Goal: Task Accomplishment & Management: Complete application form

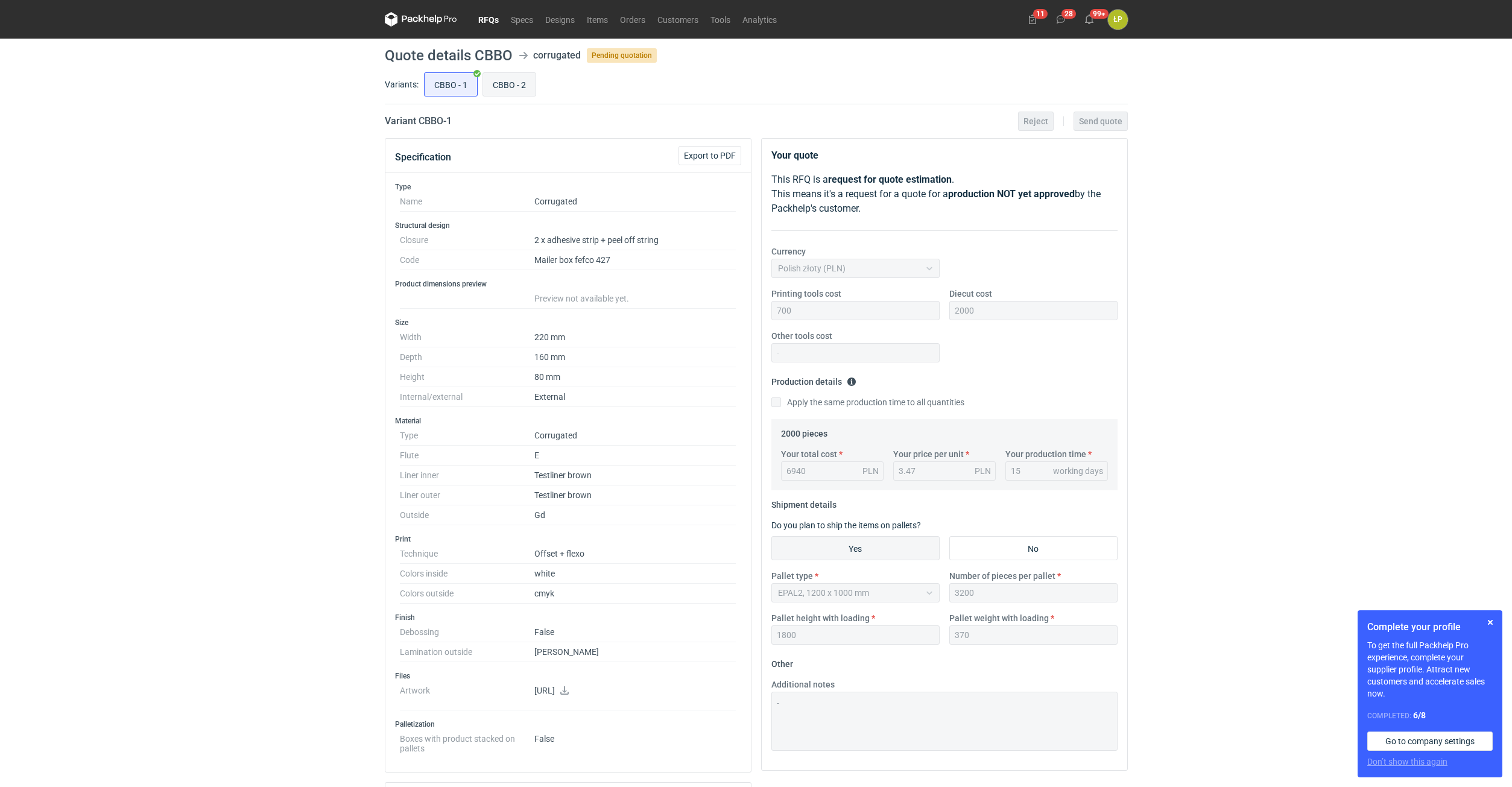
click at [503, 76] on input "CBBO - 2" at bounding box center [509, 85] width 52 height 23
radio input "true"
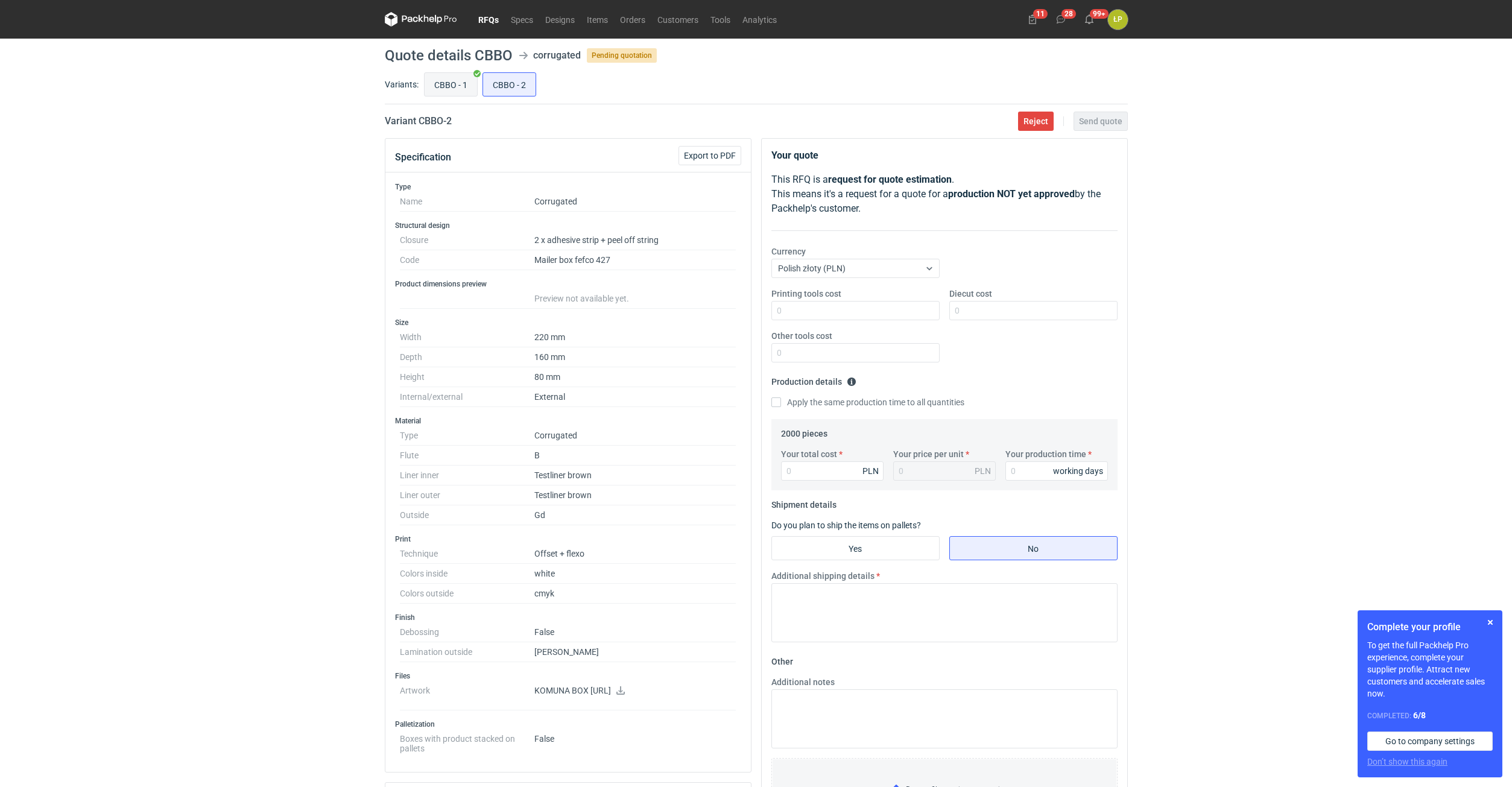
click at [439, 78] on input "CBBO - 1" at bounding box center [450, 85] width 52 height 23
radio input "true"
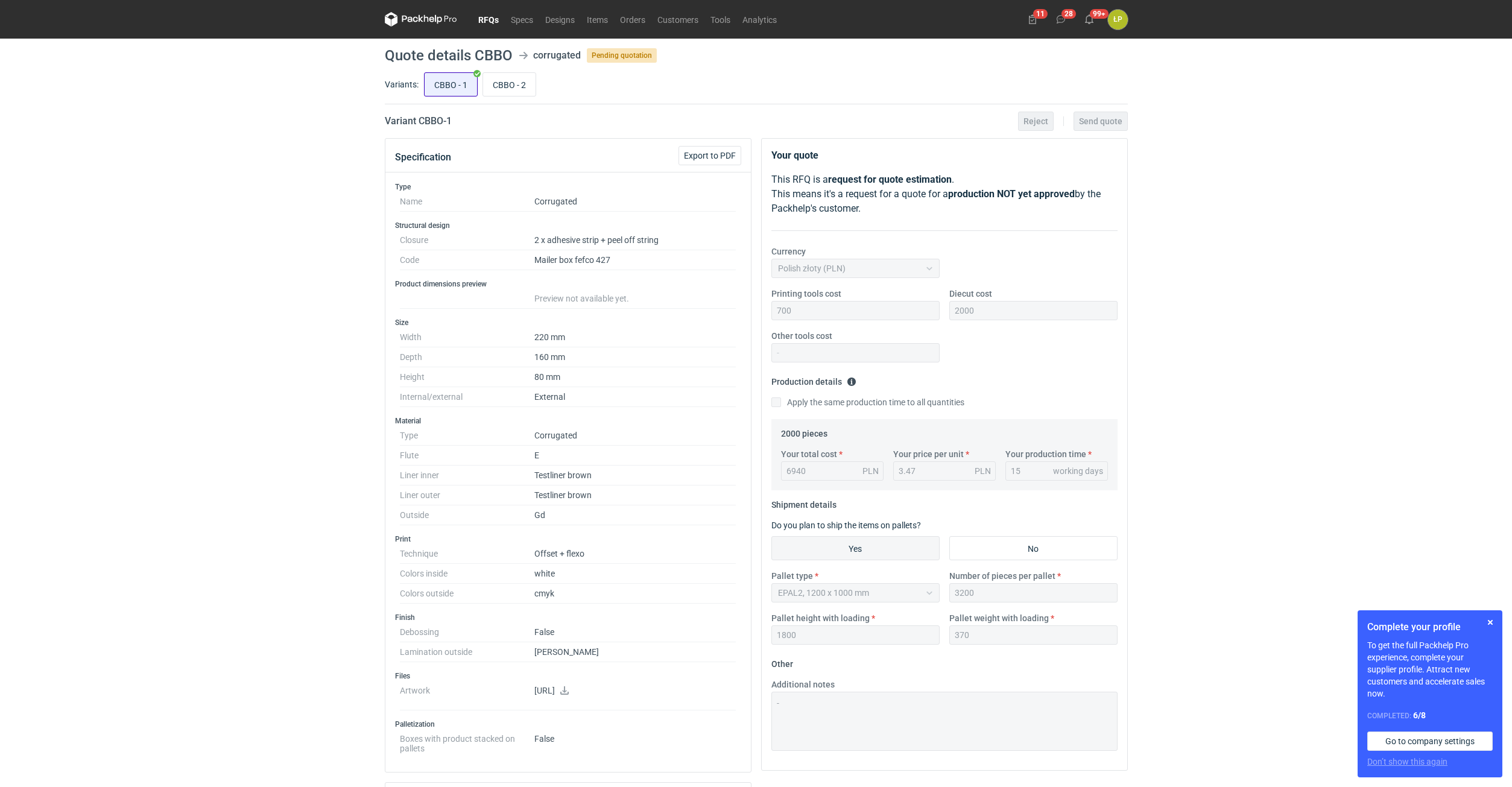
click at [475, 78] on input "CBBO - 1" at bounding box center [450, 85] width 52 height 23
click at [506, 85] on input "CBBO - 2" at bounding box center [509, 85] width 52 height 23
radio input "true"
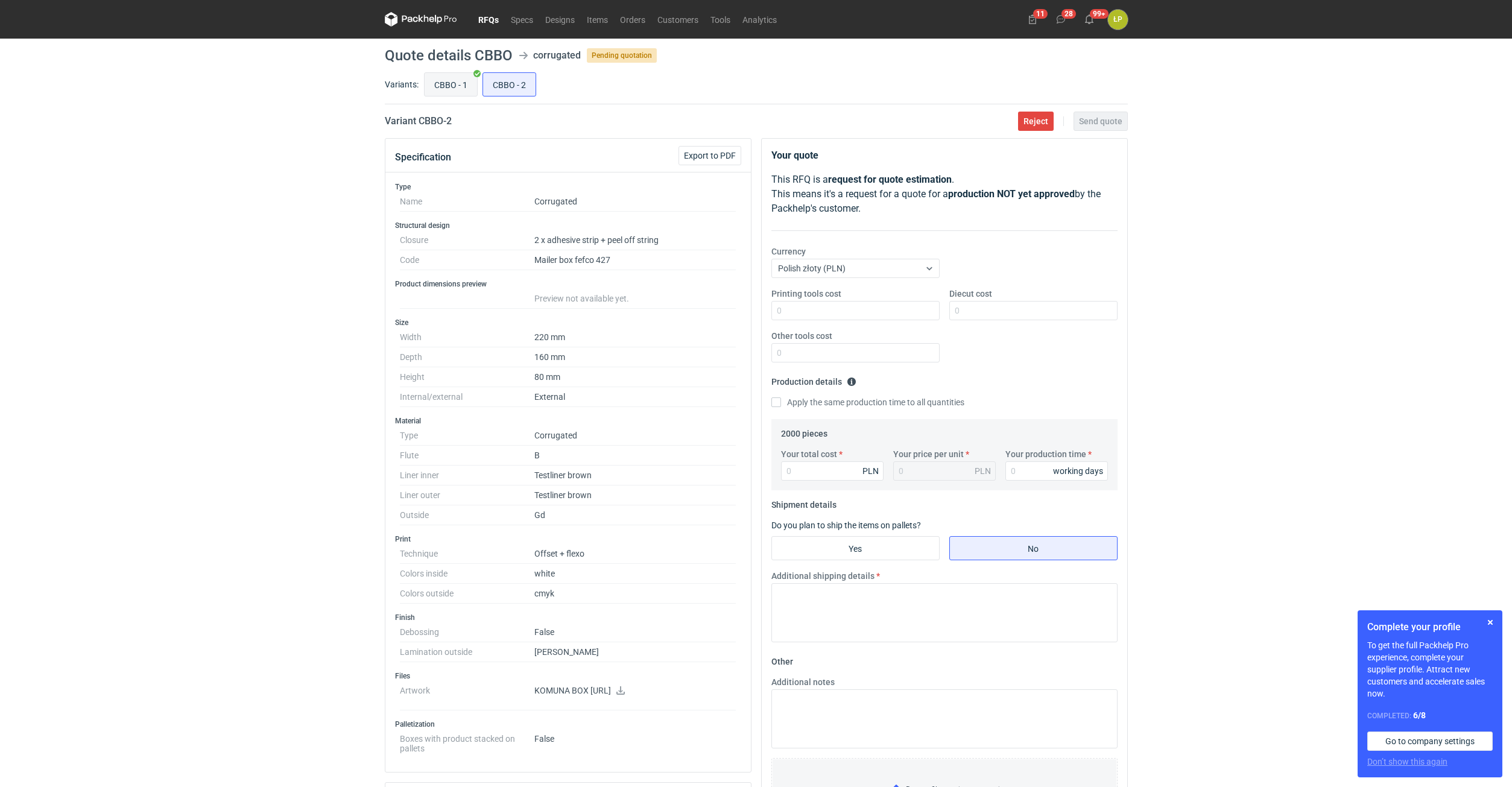
click at [458, 82] on input "CBBO - 1" at bounding box center [450, 85] width 52 height 23
radio input "true"
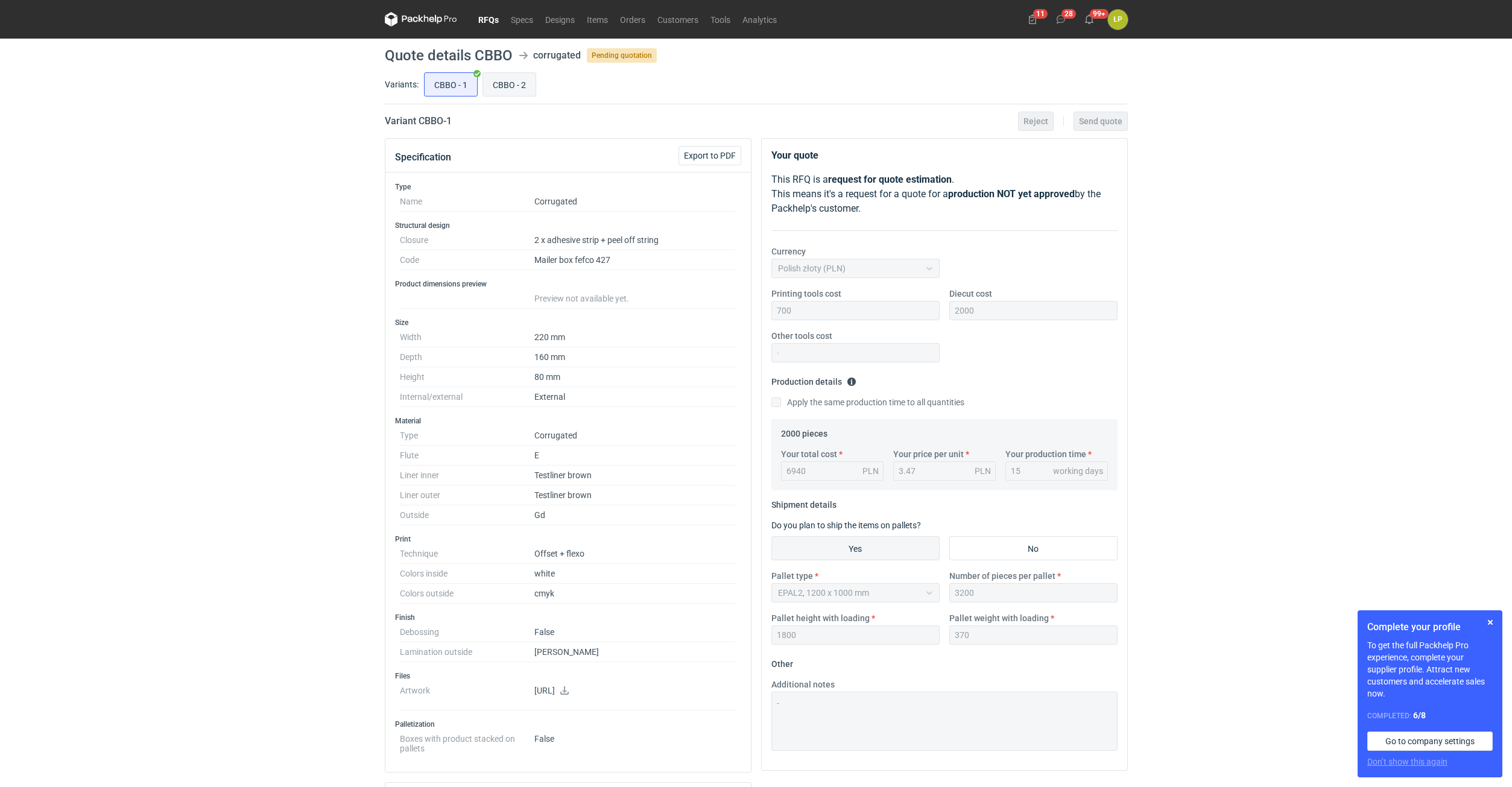
click at [513, 79] on input "CBBO - 2" at bounding box center [509, 85] width 52 height 23
radio input "true"
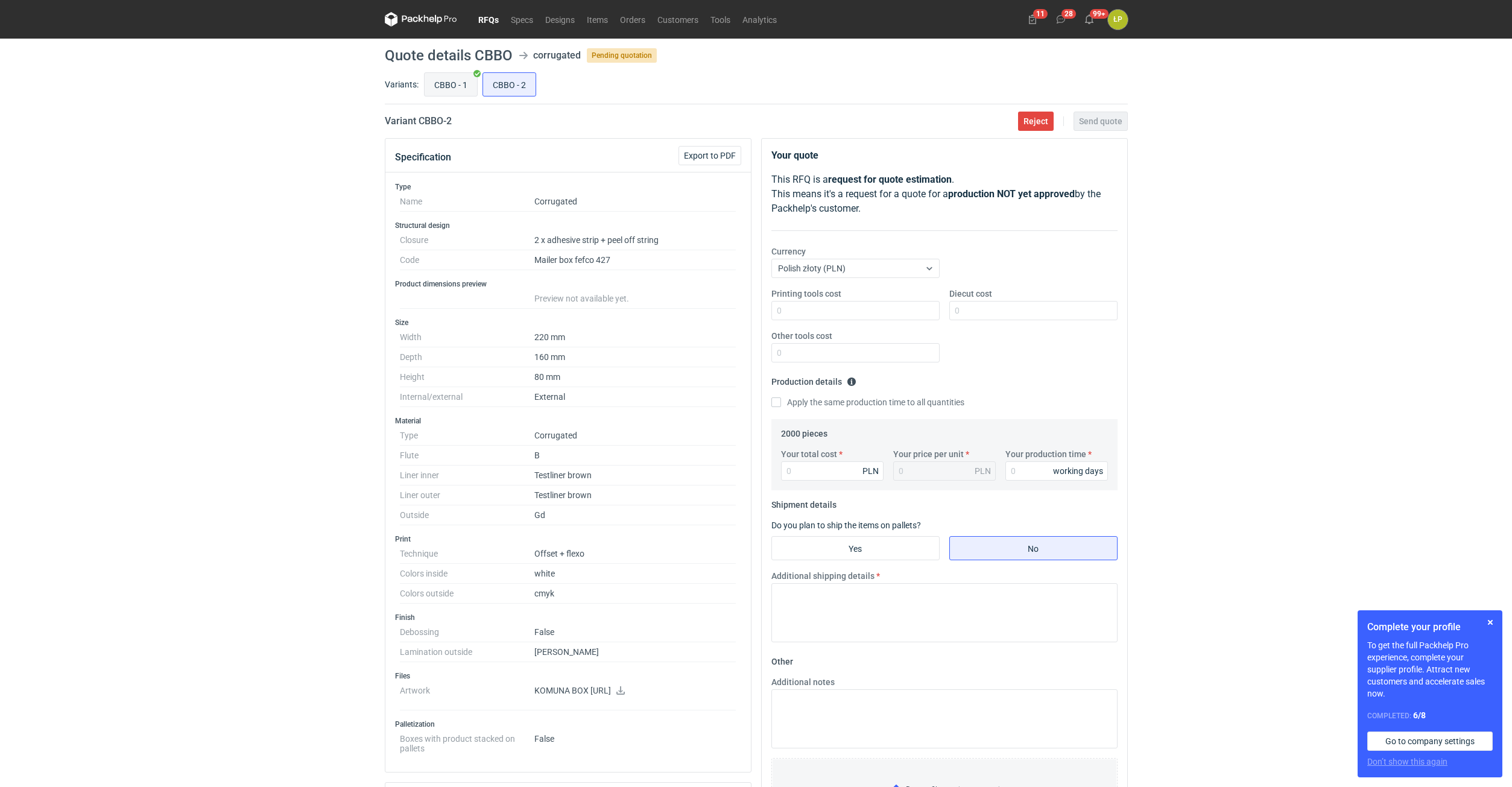
click at [457, 78] on input "CBBO - 1" at bounding box center [450, 85] width 52 height 23
radio input "true"
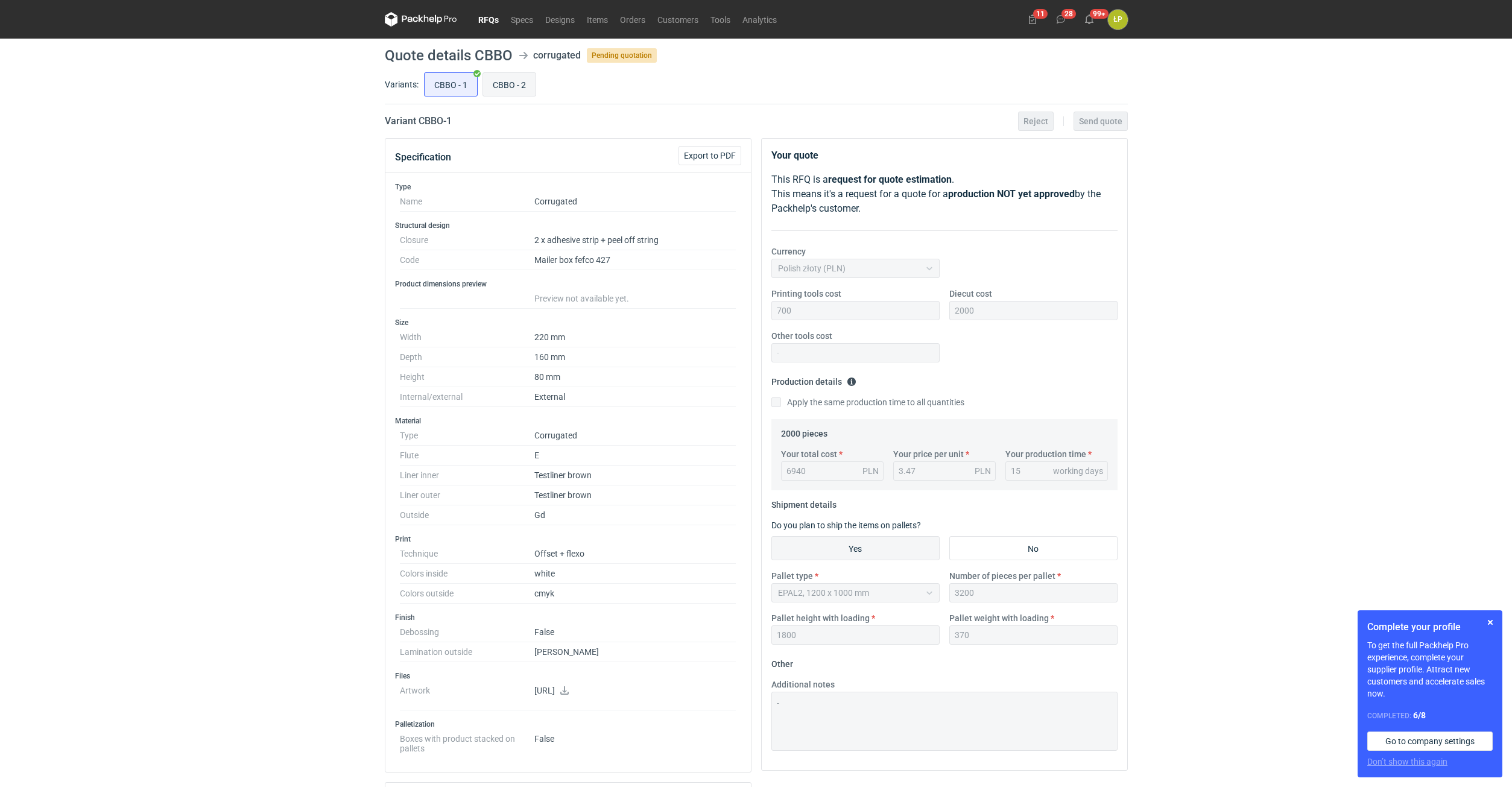
click at [502, 75] on input "CBBO - 2" at bounding box center [509, 85] width 52 height 23
radio input "true"
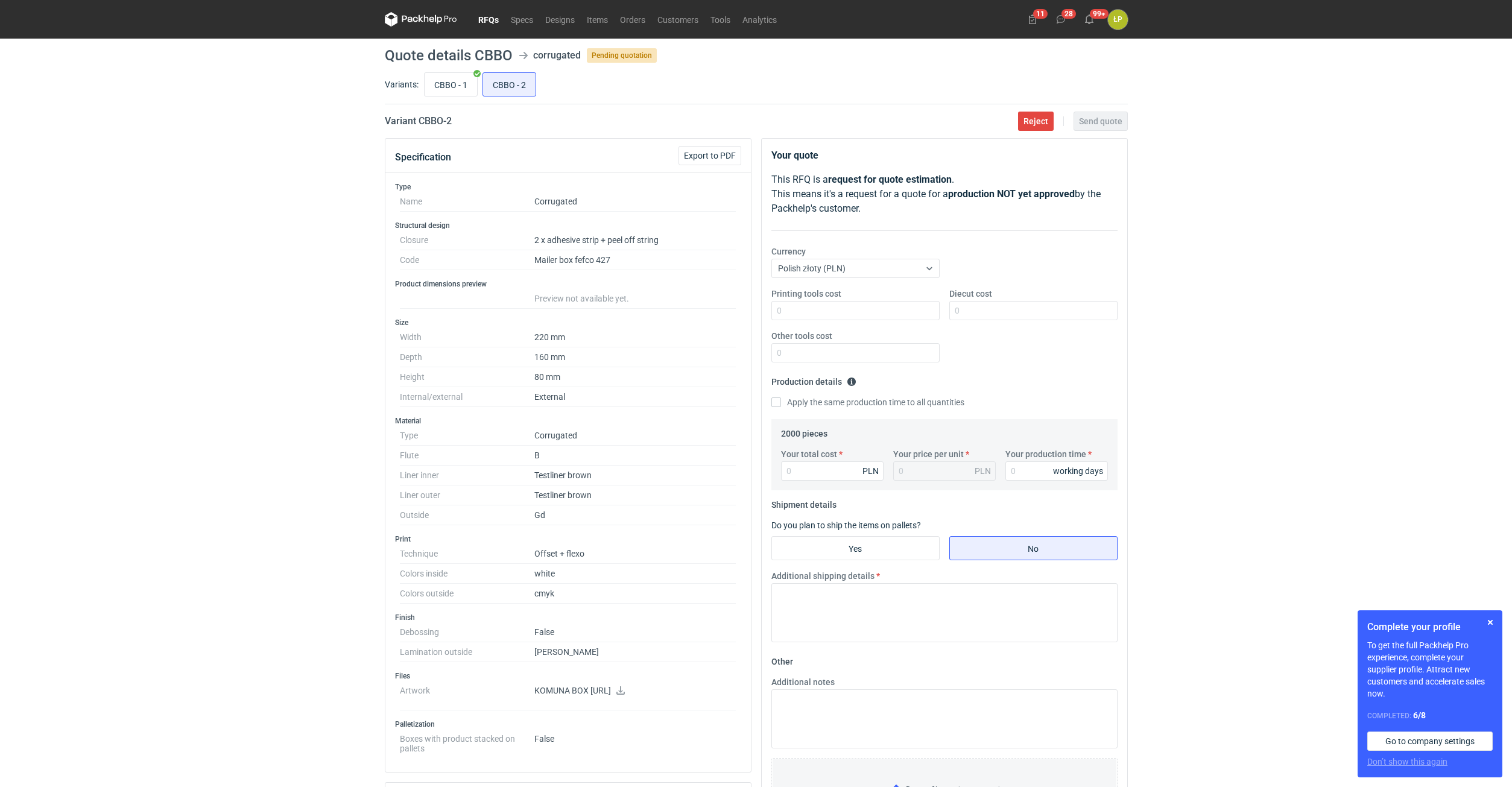
click at [625, 690] on icon at bounding box center [621, 691] width 9 height 9
click at [453, 79] on input "CBBO - 1" at bounding box center [450, 85] width 52 height 23
radio input "true"
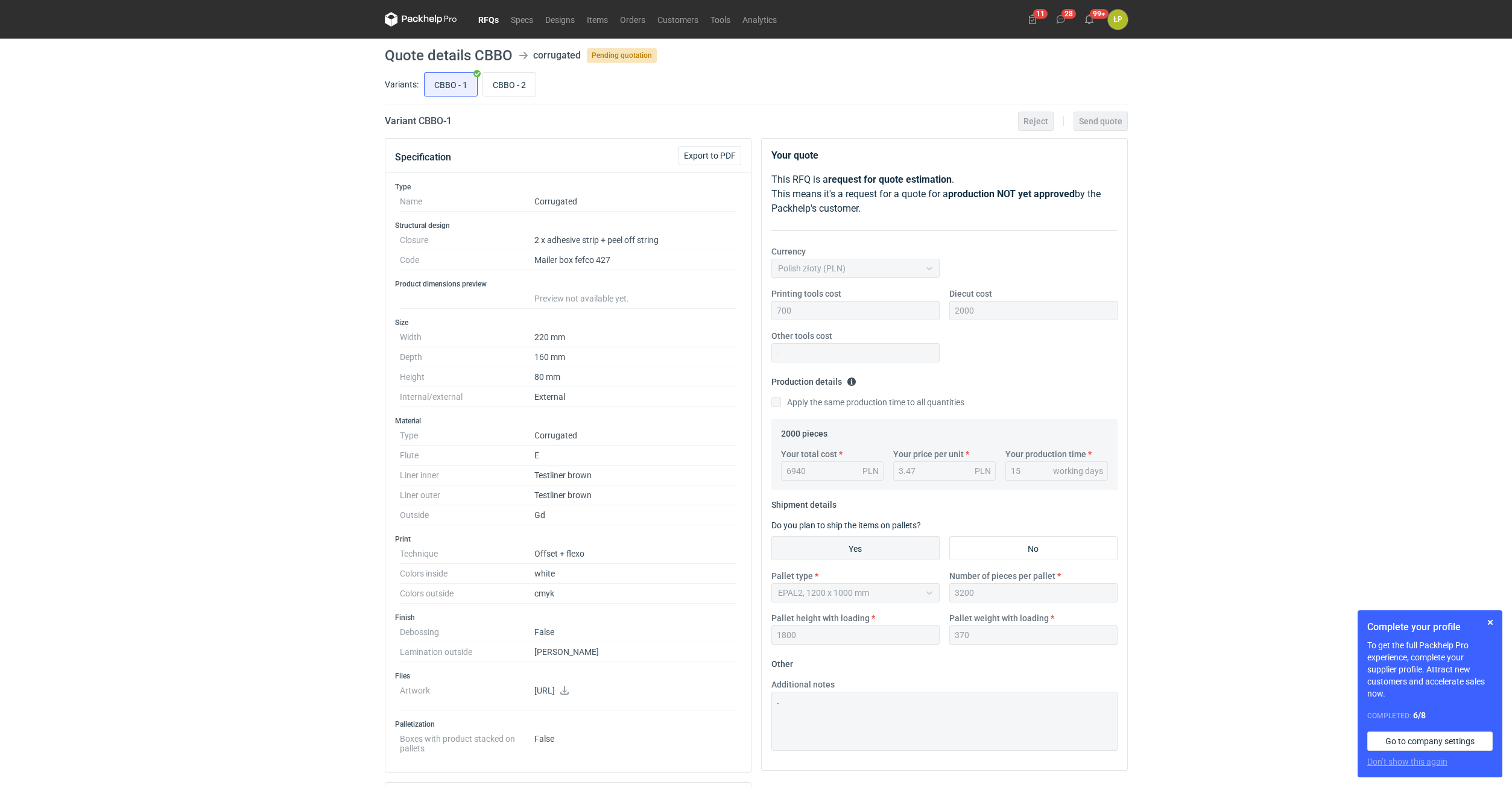
click at [537, 81] on div "CBBO - 1 CBBO - 2" at bounding box center [774, 84] width 706 height 29
click at [501, 86] on input "CBBO - 2" at bounding box center [509, 85] width 52 height 23
radio input "true"
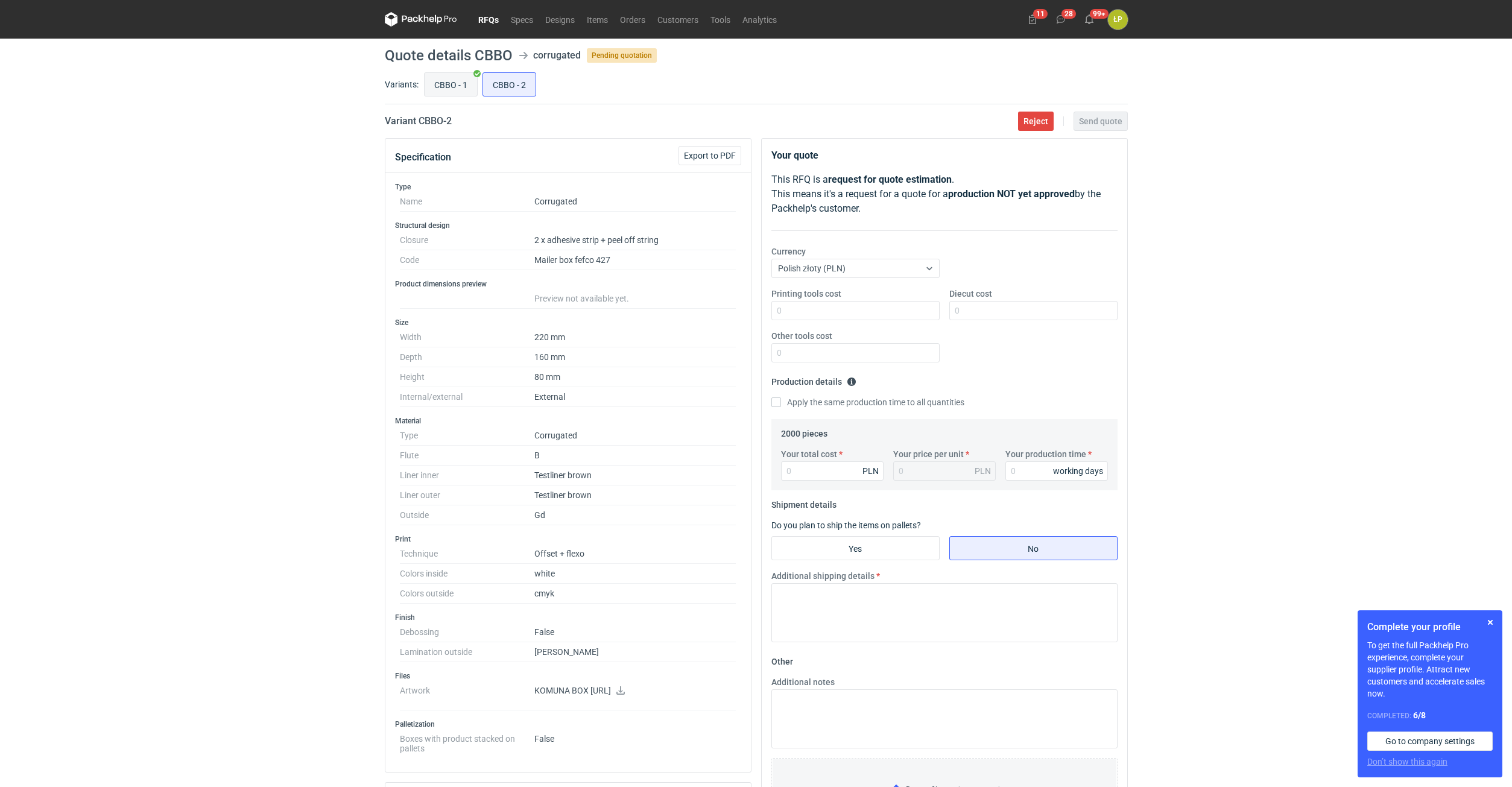
click at [462, 89] on input "CBBO - 1" at bounding box center [450, 85] width 52 height 23
radio input "true"
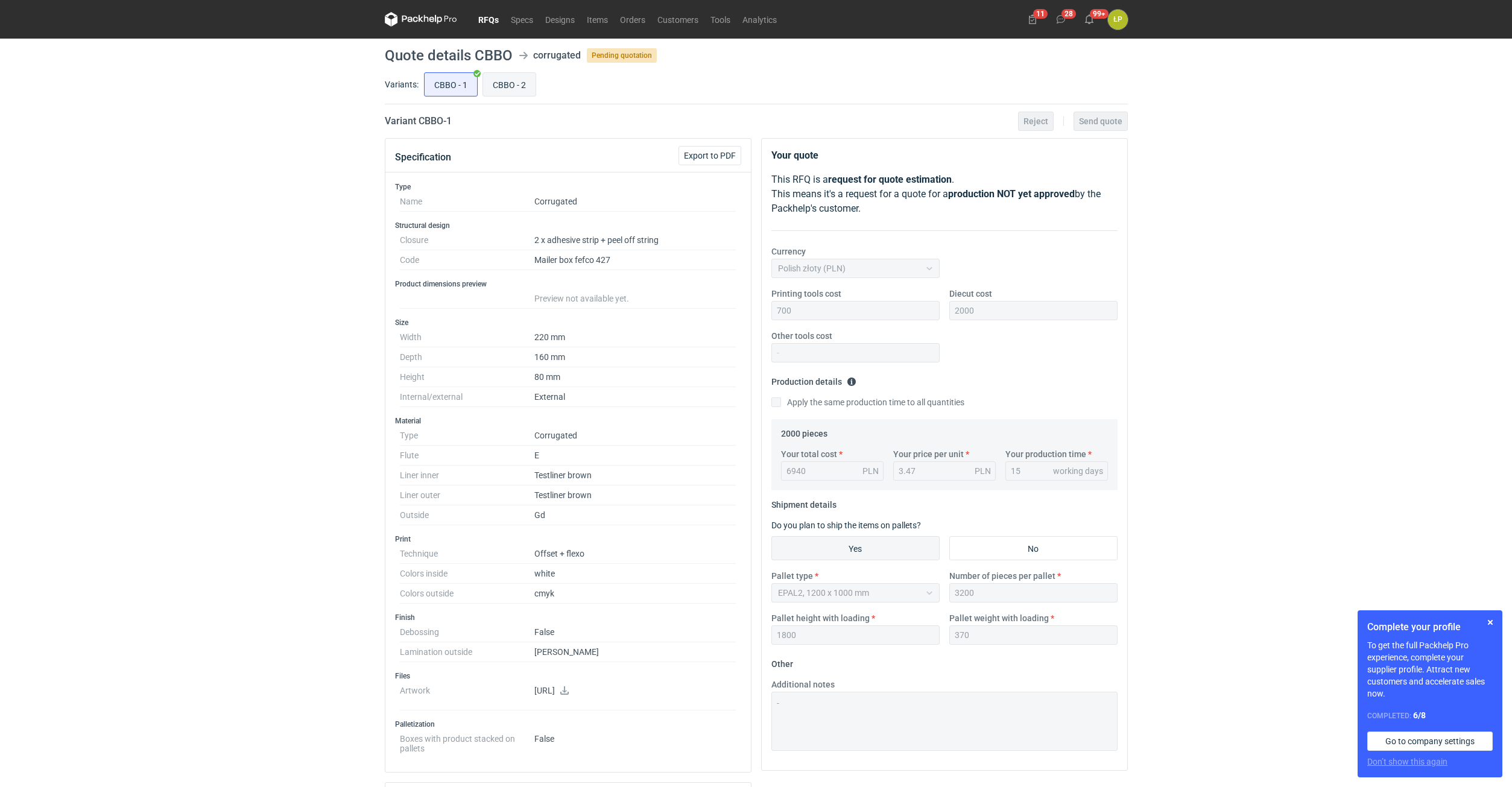
click at [517, 89] on input "CBBO - 2" at bounding box center [509, 85] width 52 height 23
radio input "true"
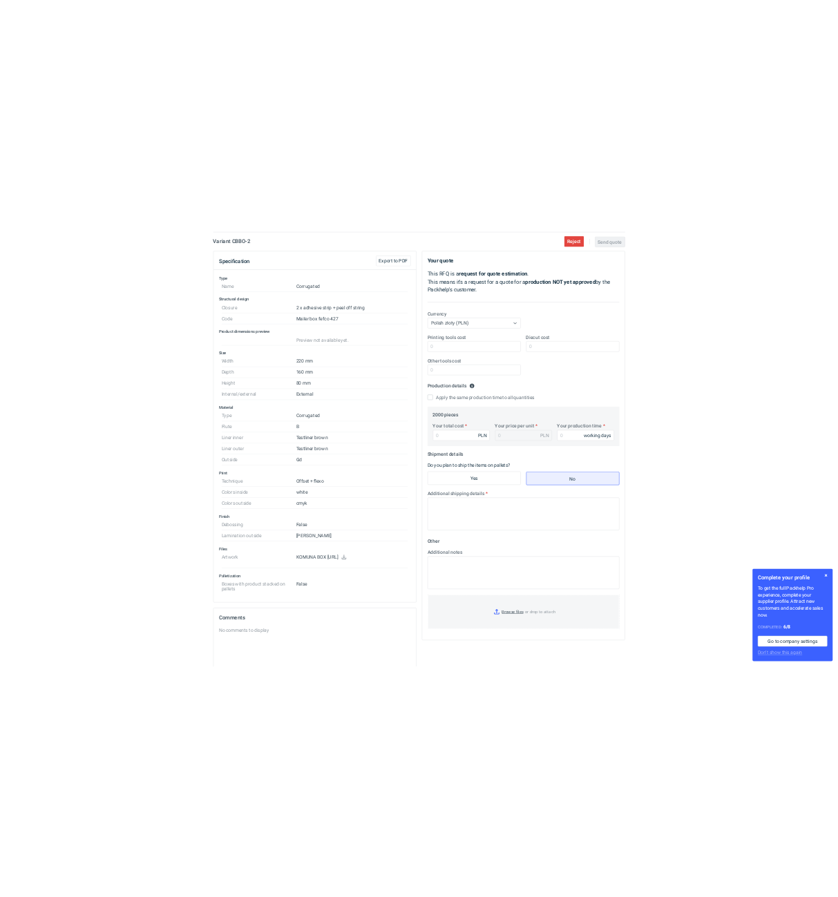
scroll to position [117, 0]
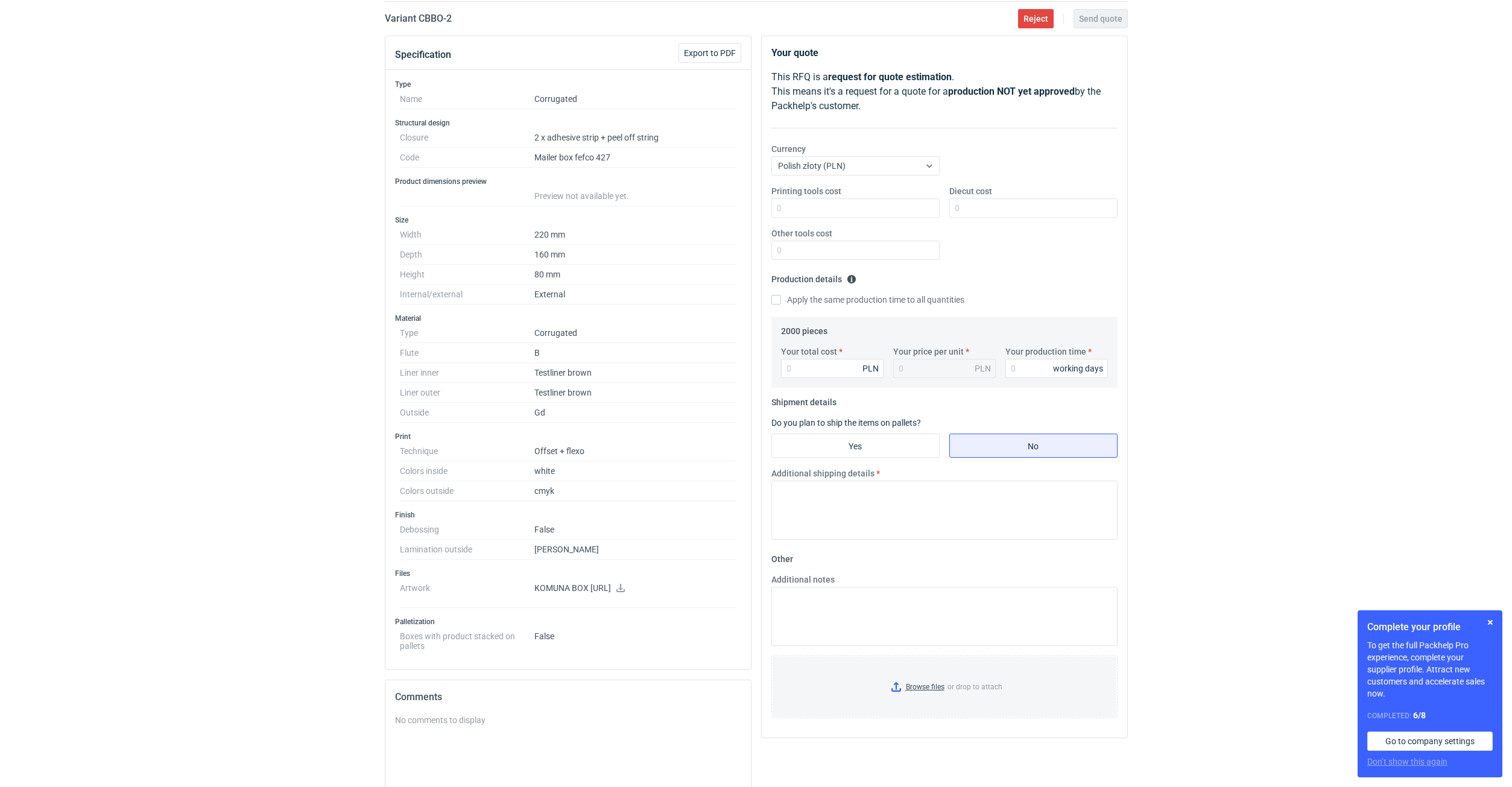
click at [1194, 354] on div "RFQs Specs Designs Items Orders Customers Tools Analytics 11 28 99+ ŁP [PERSON_…" at bounding box center [756, 291] width 1512 height 787
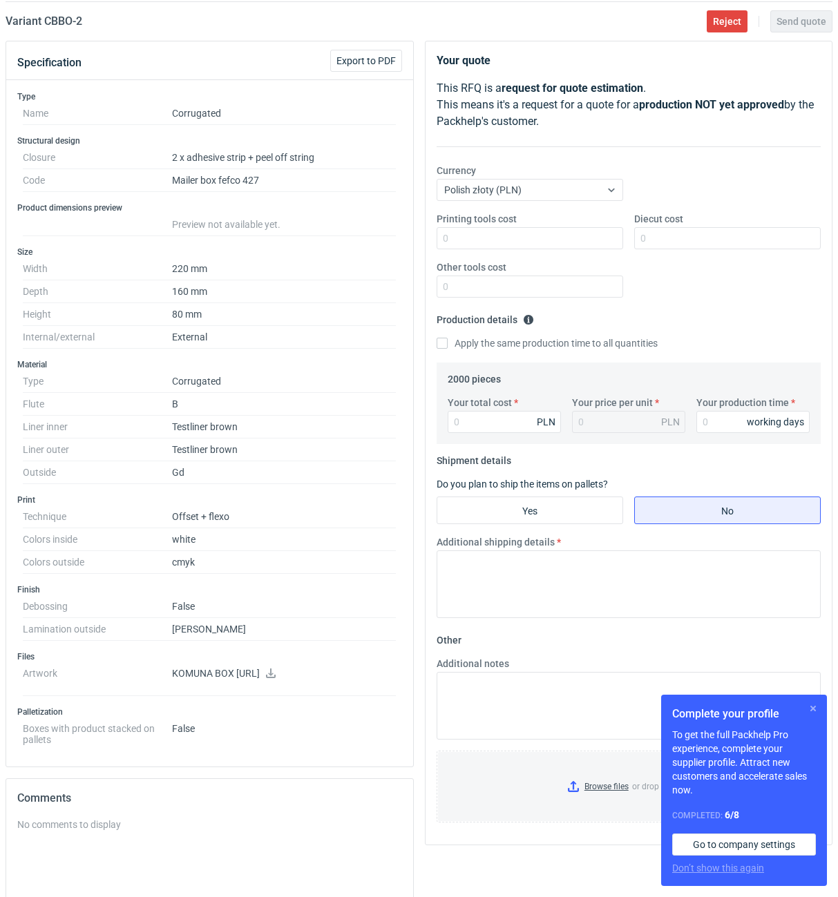
click at [814, 709] on button "button" at bounding box center [813, 708] width 17 height 17
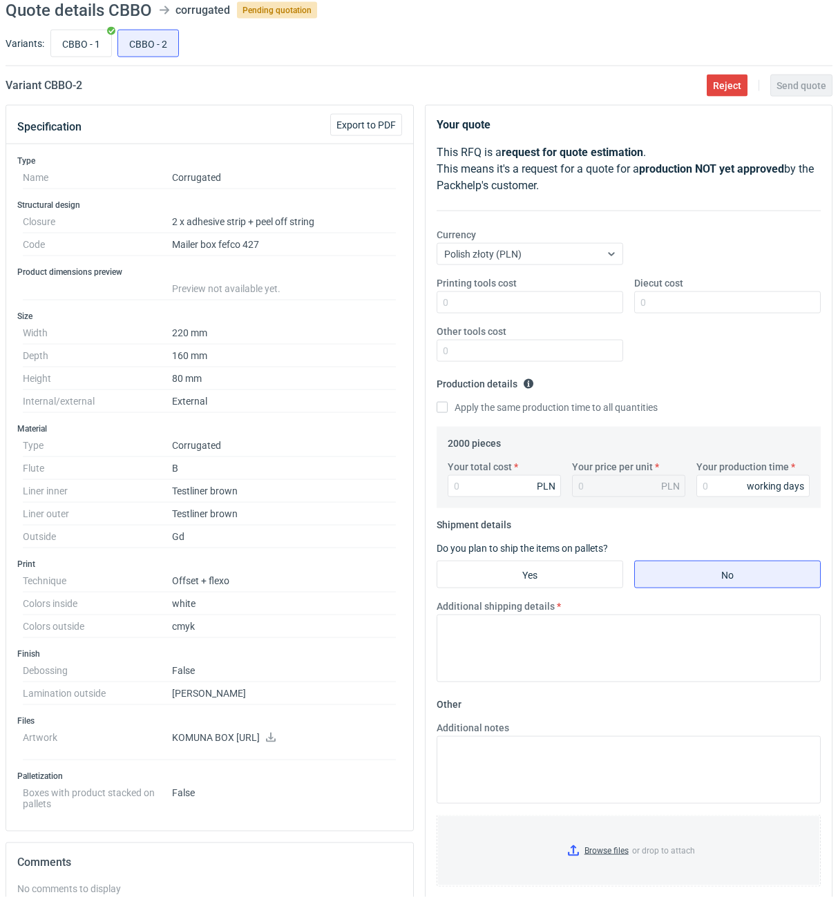
scroll to position [0, 0]
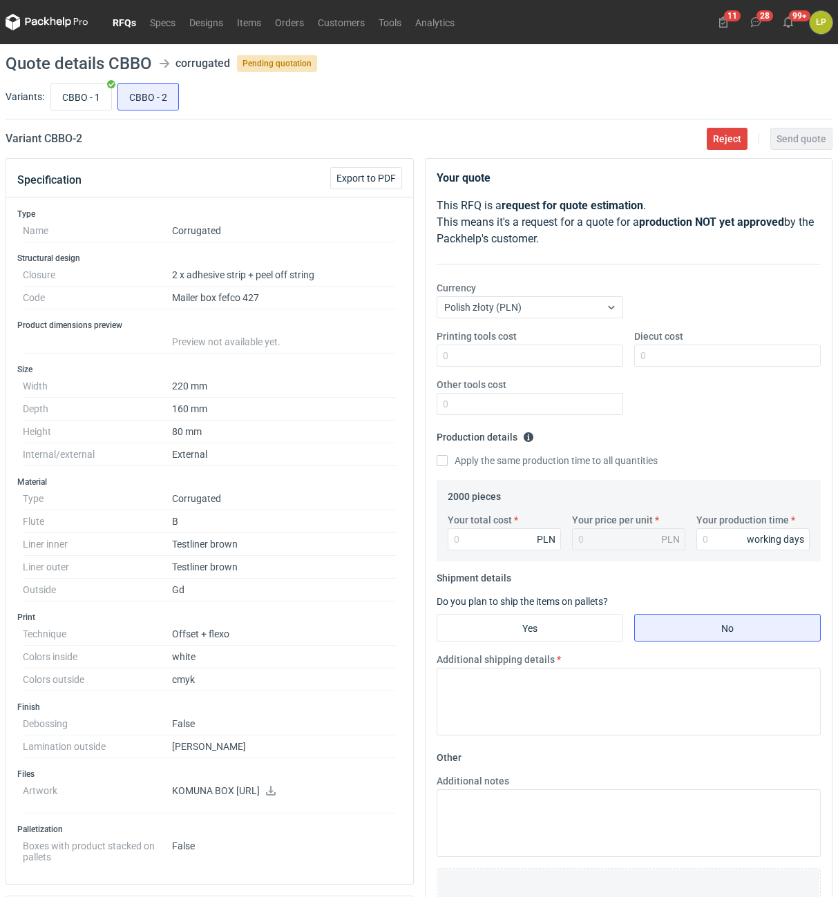
click at [53, 139] on h2 "Variant CBBO - 2" at bounding box center [44, 139] width 77 height 17
copy h2 "CBBO"
click at [78, 90] on input "CBBO - 1" at bounding box center [81, 97] width 60 height 26
radio input "true"
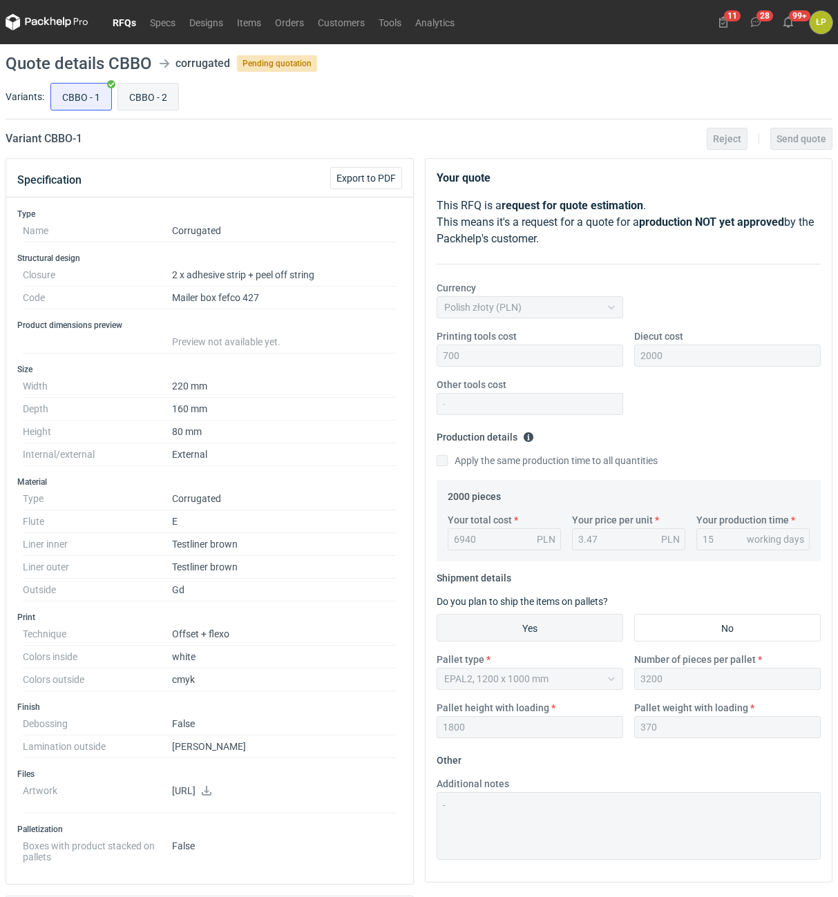
click at [137, 103] on input "CBBO - 2" at bounding box center [148, 97] width 60 height 26
radio input "true"
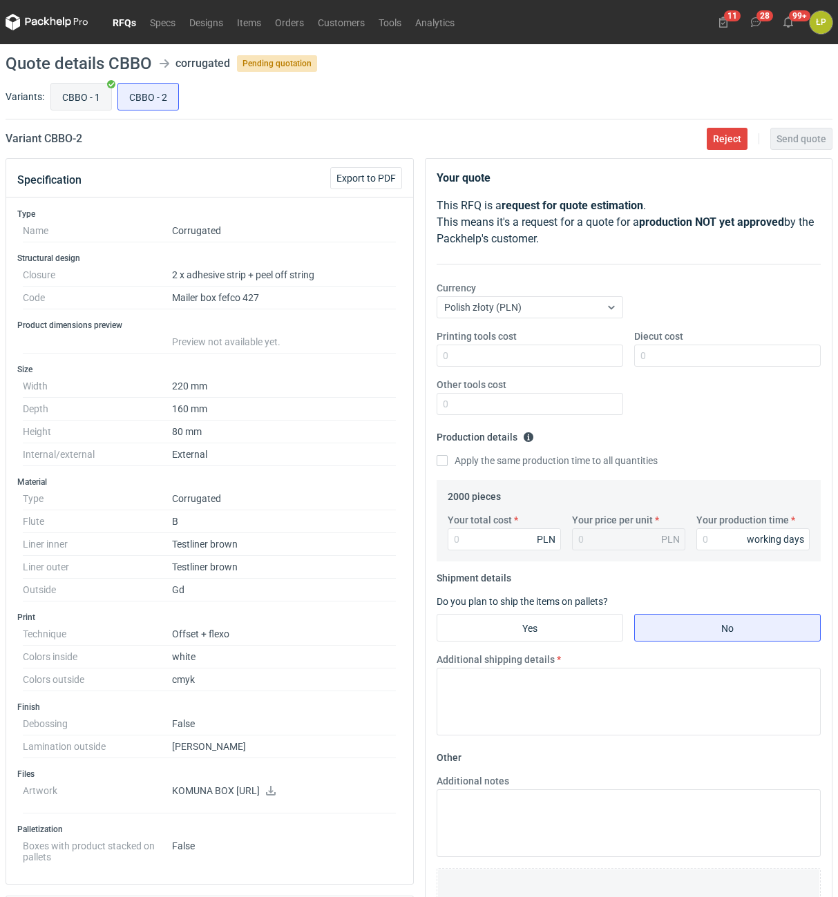
click at [78, 90] on input "CBBO - 1" at bounding box center [81, 97] width 60 height 26
radio input "true"
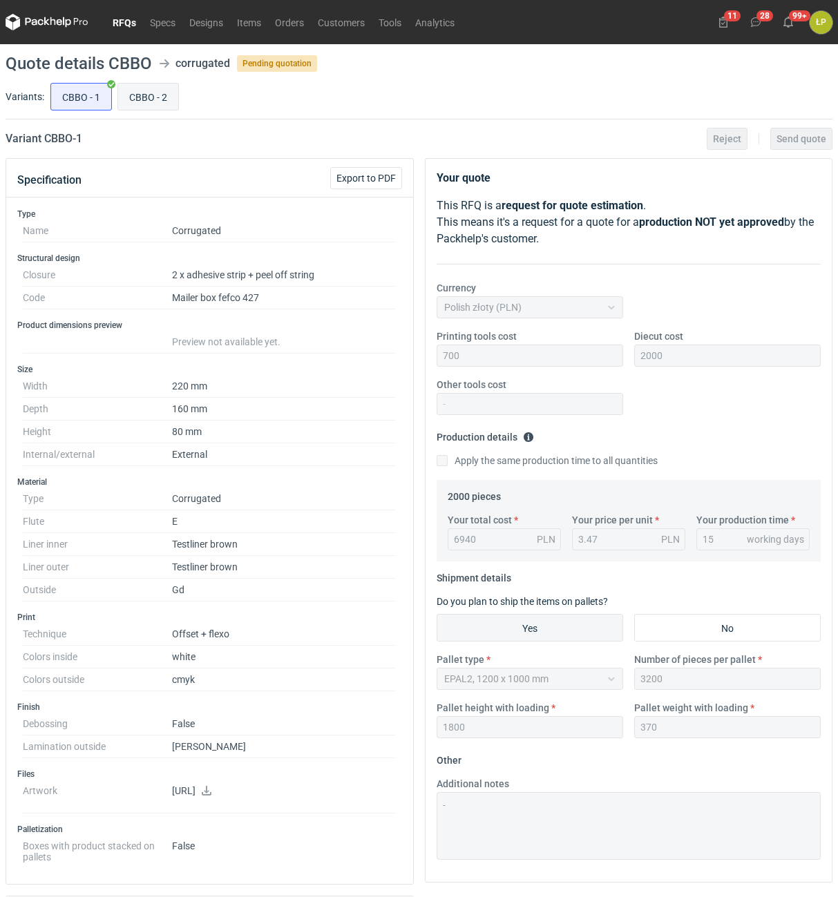
click at [141, 97] on input "CBBO - 2" at bounding box center [148, 97] width 60 height 26
radio input "true"
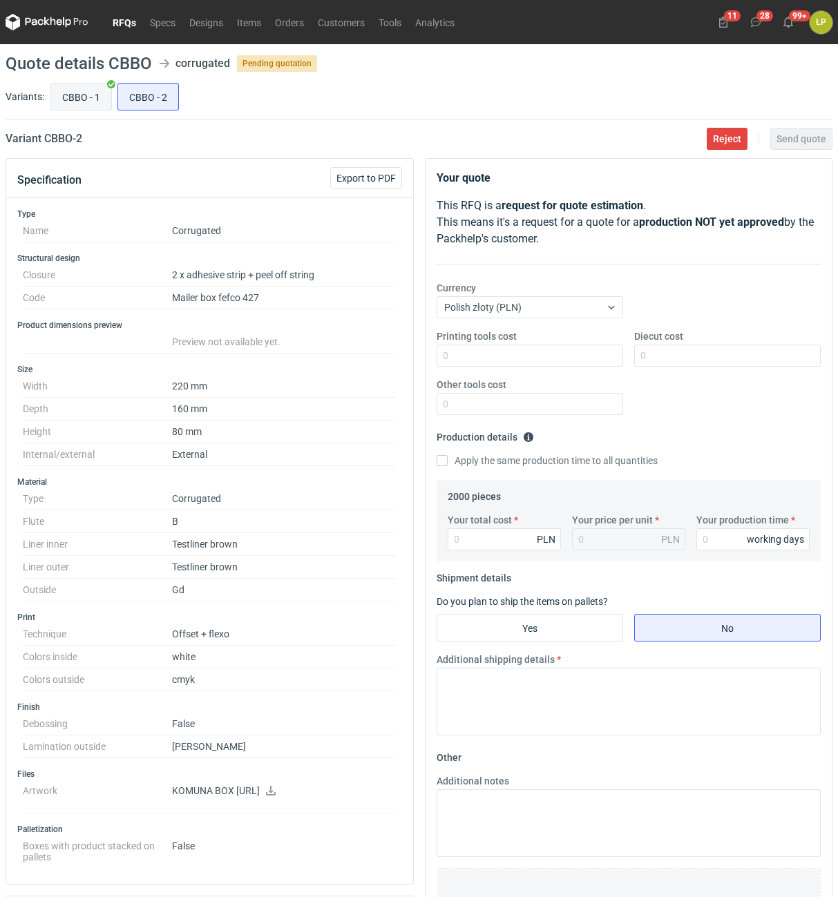
click at [81, 108] on input "CBBO - 1" at bounding box center [81, 97] width 60 height 26
radio input "true"
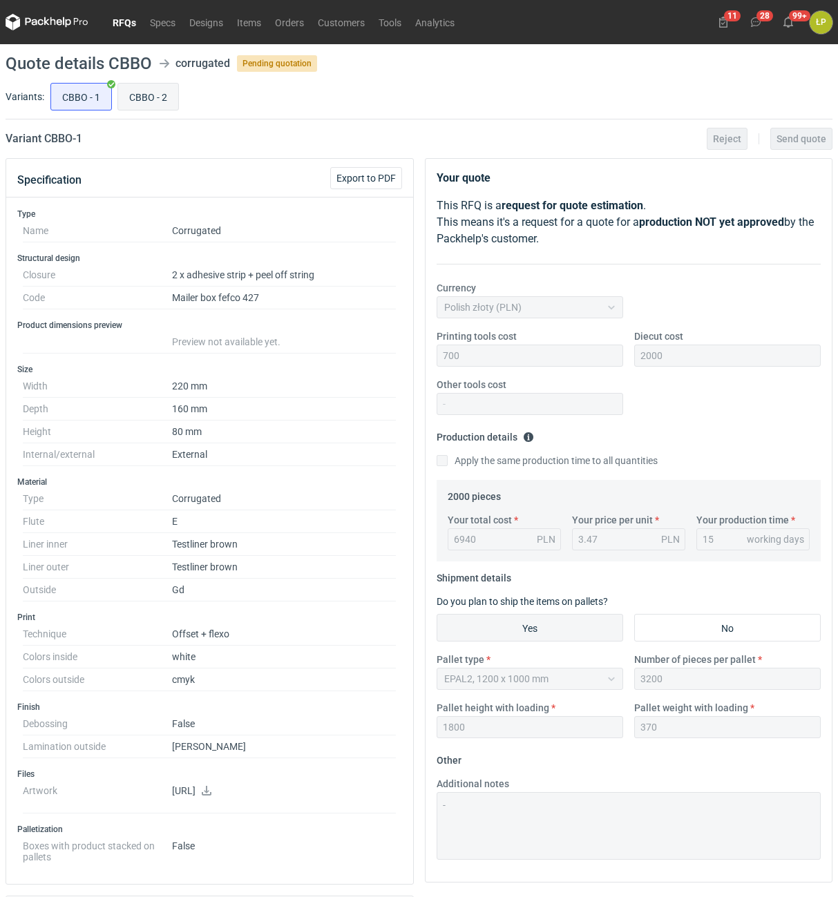
click at [129, 104] on input "CBBO - 2" at bounding box center [148, 97] width 60 height 26
radio input "true"
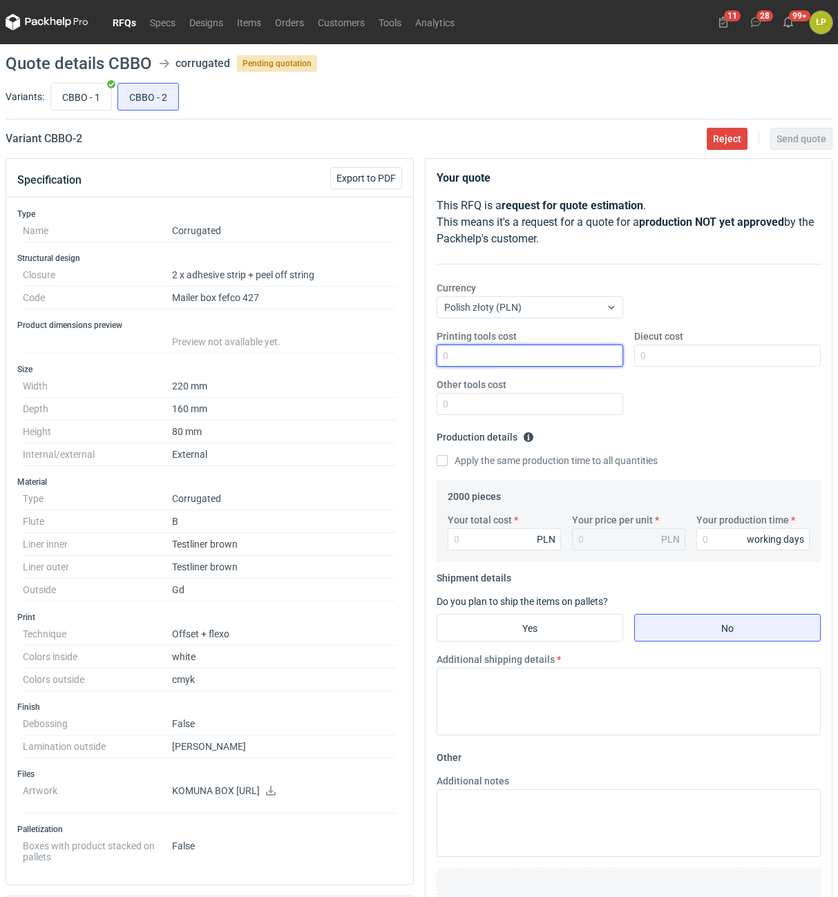
click at [546, 347] on input "Printing tools cost" at bounding box center [530, 356] width 186 height 22
type input "700"
drag, startPoint x: 664, startPoint y: 367, endPoint x: 668, endPoint y: 356, distance: 12.5
click at [664, 365] on div "Printing tools cost 700 Diecut cost Other tools cost" at bounding box center [629, 377] width 396 height 97
click at [668, 356] on input "Diecut cost" at bounding box center [727, 356] width 186 height 22
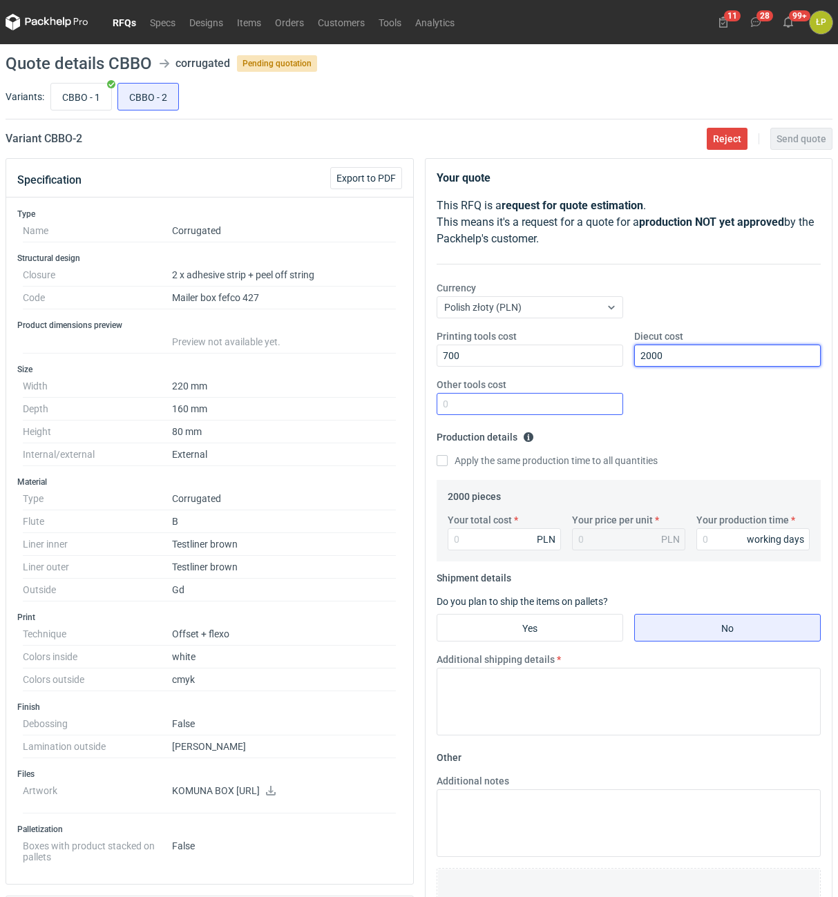
type input "2000"
click at [573, 407] on input "Other tools cost" at bounding box center [530, 404] width 186 height 22
type input "0"
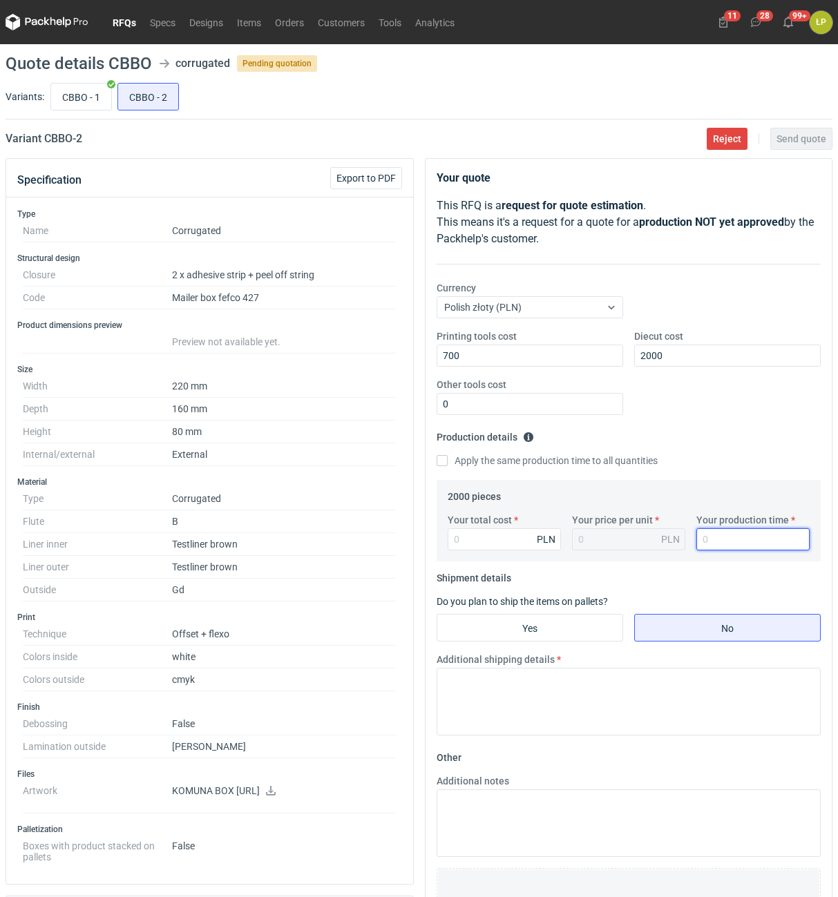
click at [726, 548] on input "Your production time" at bounding box center [752, 539] width 113 height 22
type input "15"
click at [513, 542] on input "Your total cost" at bounding box center [504, 539] width 113 height 22
type input "6980"
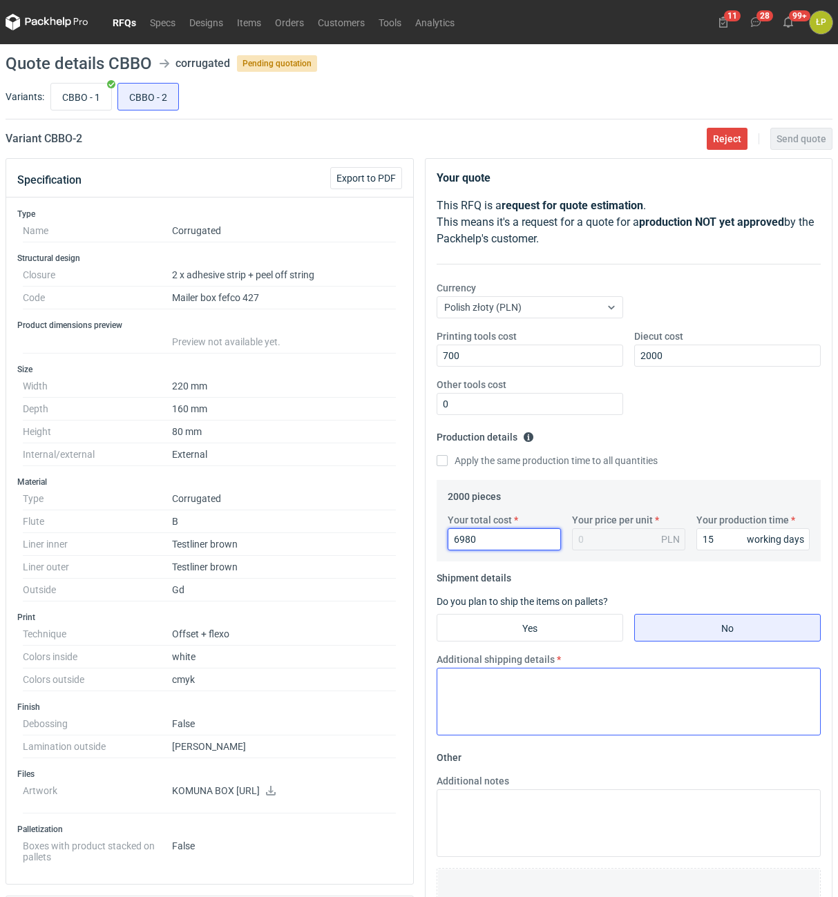
type input "3.49"
type input "6980"
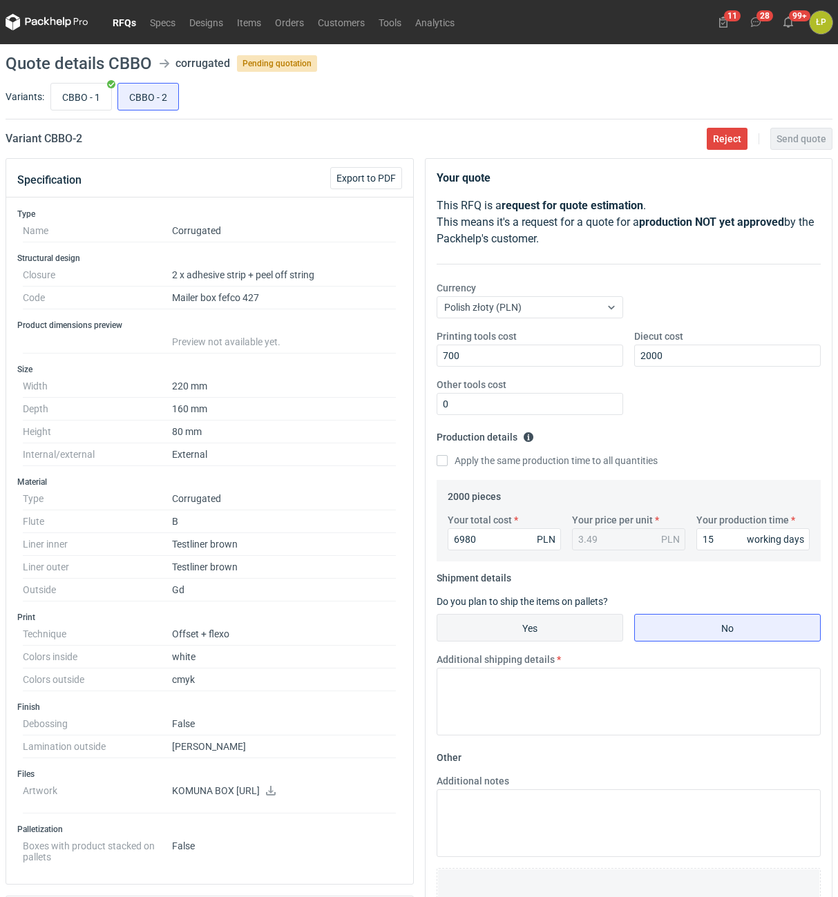
click at [575, 631] on input "Yes" at bounding box center [529, 628] width 185 height 26
radio input "true"
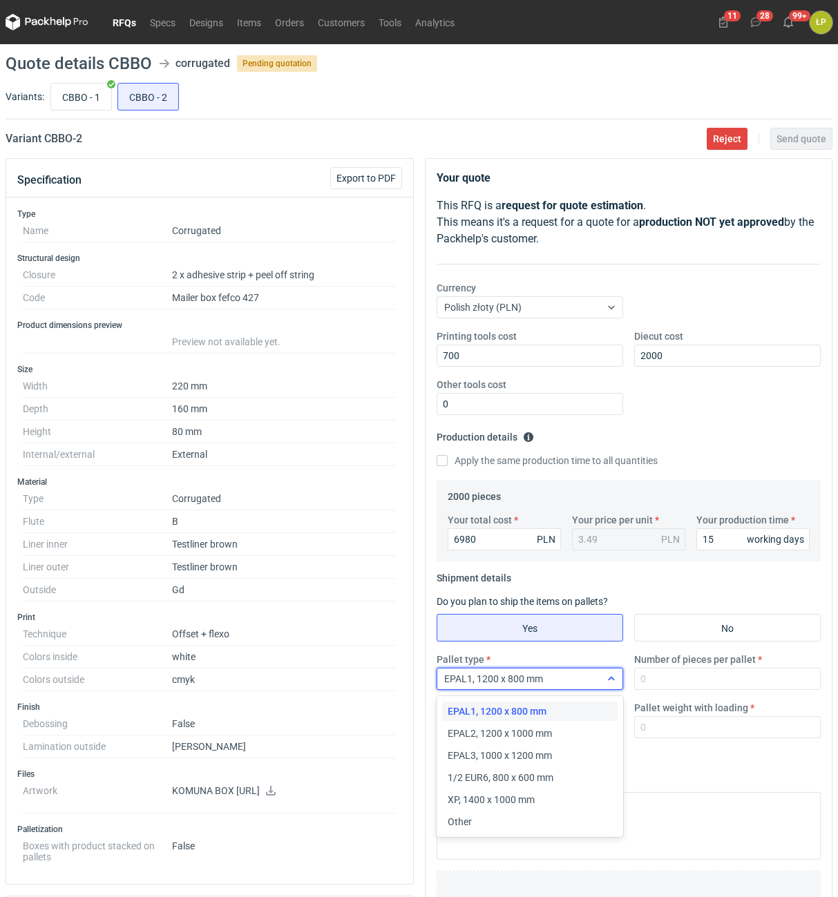
click at [609, 680] on icon at bounding box center [611, 678] width 11 height 11
click at [572, 725] on div "EPAL2, 1200 x 1000 mm" at bounding box center [529, 733] width 175 height 19
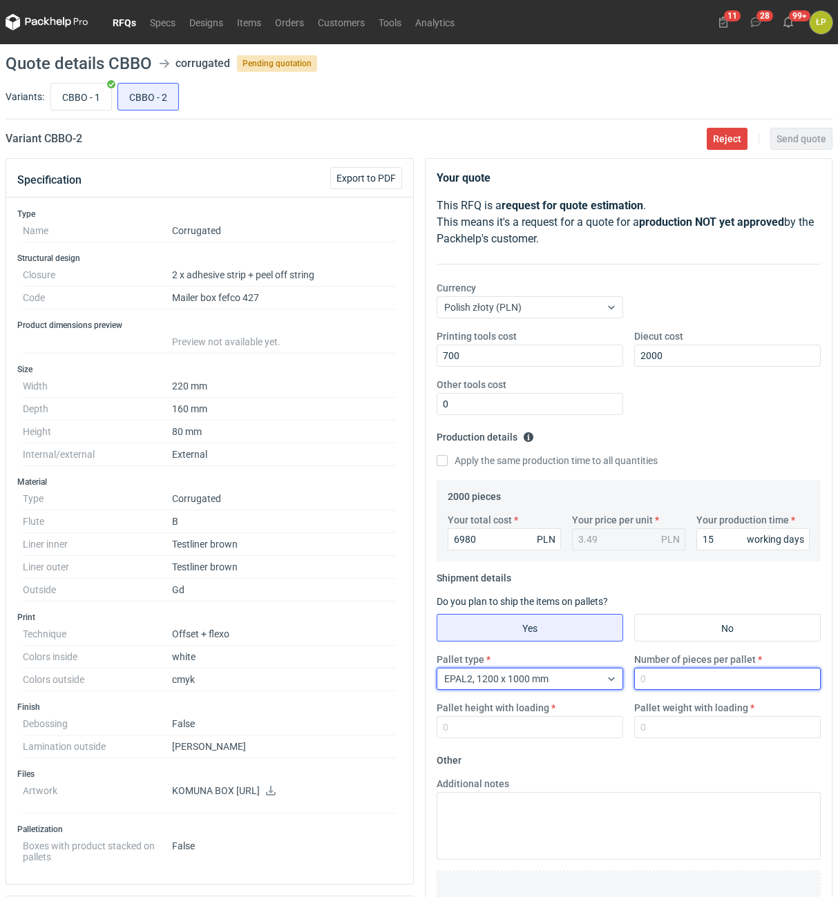
click at [655, 689] on input "Number of pieces per pallet" at bounding box center [727, 679] width 186 height 22
type input "2000"
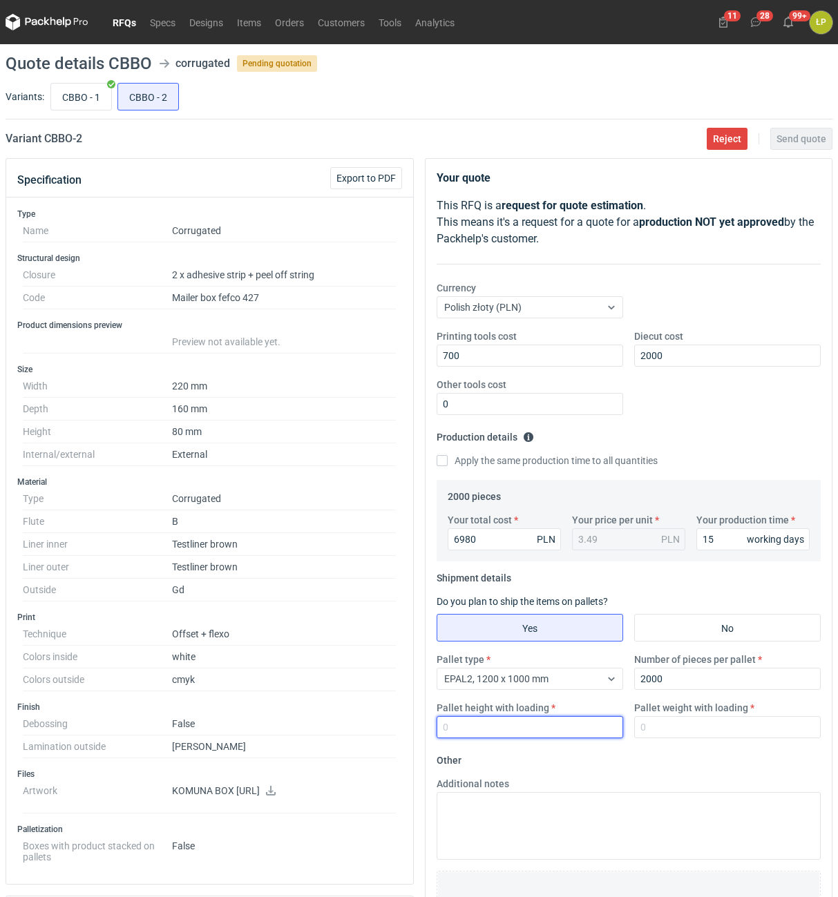
click at [553, 735] on input "Pallet height with loading" at bounding box center [530, 727] width 186 height 22
type input "1800"
click at [651, 727] on input "Pallet weight with loading" at bounding box center [727, 727] width 186 height 22
click at [696, 734] on input "Pallet weight with loading" at bounding box center [727, 727] width 186 height 22
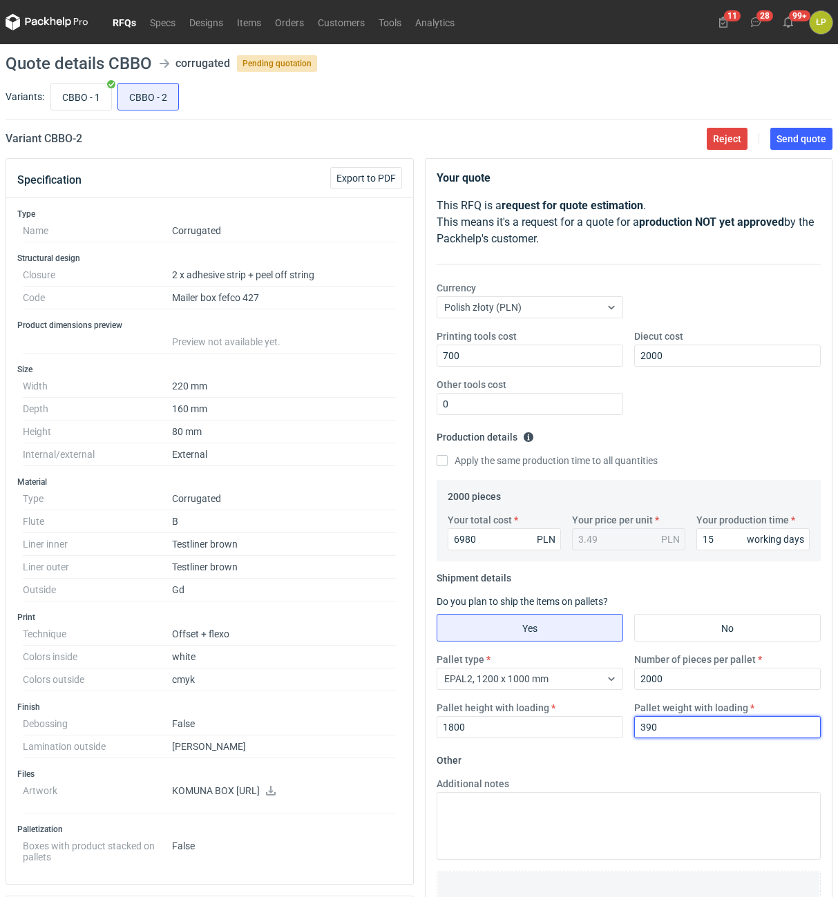
type input "390"
click at [700, 760] on fieldset "Other Additional notes Browse files or drop to attach" at bounding box center [629, 851] width 385 height 204
click at [801, 144] on span "Send quote" at bounding box center [801, 139] width 50 height 10
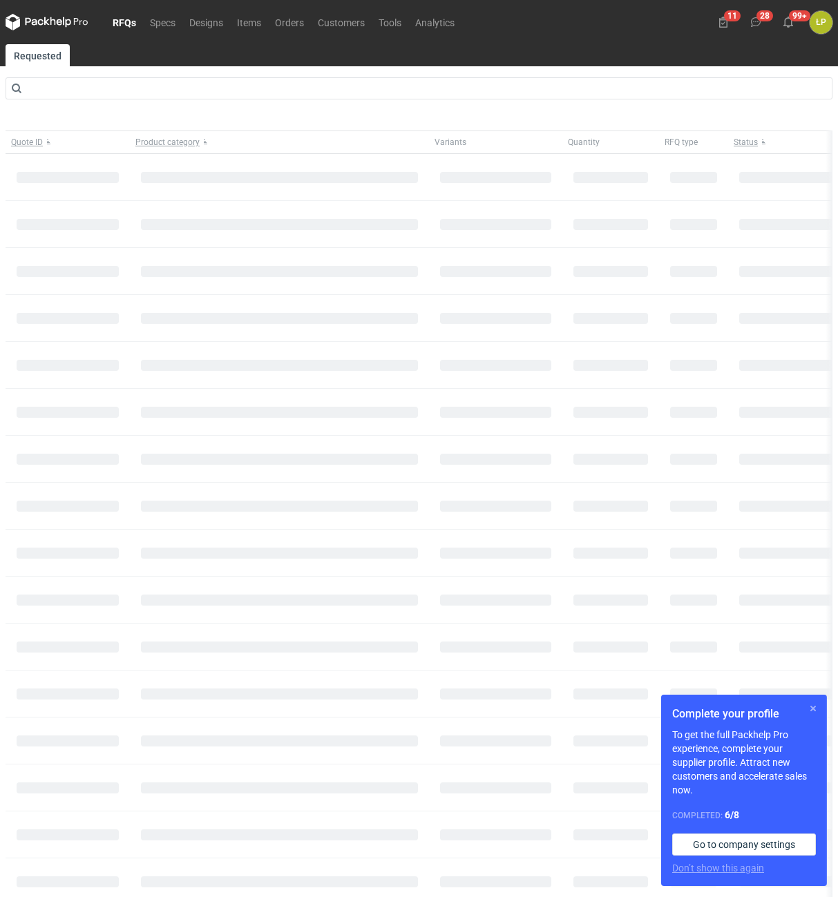
click at [812, 707] on button "button" at bounding box center [813, 708] width 17 height 17
